Goal: Transaction & Acquisition: Purchase product/service

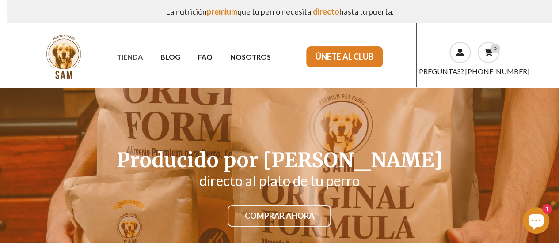
drag, startPoint x: 131, startPoint y: 55, endPoint x: 140, endPoint y: 80, distance: 27.3
click at [131, 55] on link "TIENDA" at bounding box center [129, 56] width 44 height 15
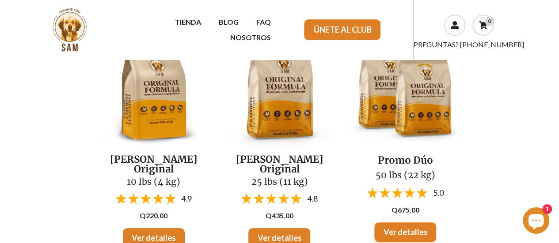
scroll to position [133, 0]
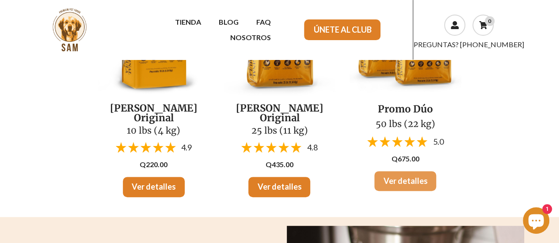
click at [400, 179] on link "Ver detalles" at bounding box center [405, 181] width 62 height 20
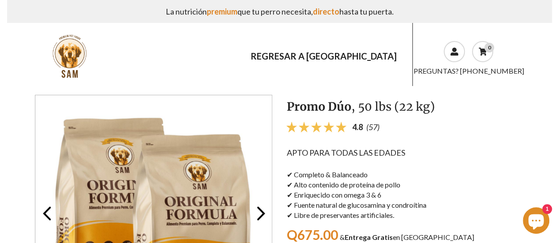
scroll to position [133, 0]
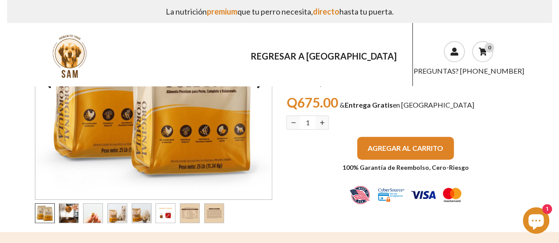
click at [386, 143] on button "AGREGAR AL CARRITO" at bounding box center [405, 148] width 97 height 23
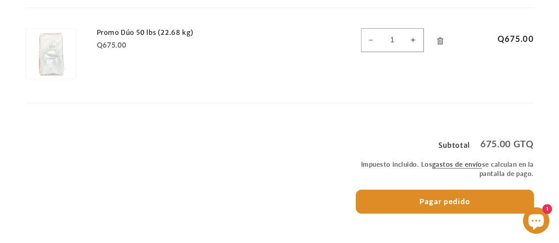
scroll to position [221, 0]
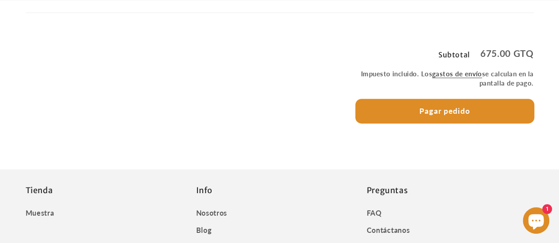
click at [392, 123] on button "Pagar pedido" at bounding box center [445, 111] width 178 height 24
